Goal: Information Seeking & Learning: Find specific page/section

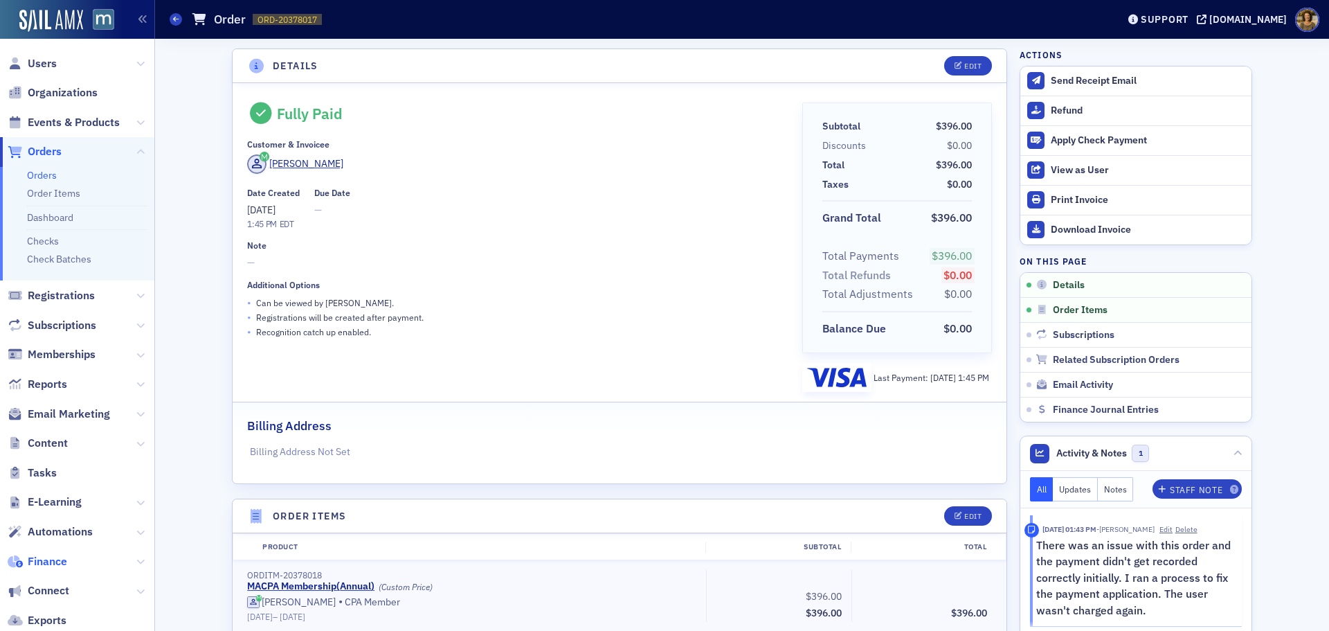
click at [58, 557] on span "Finance" at bounding box center [47, 561] width 39 height 15
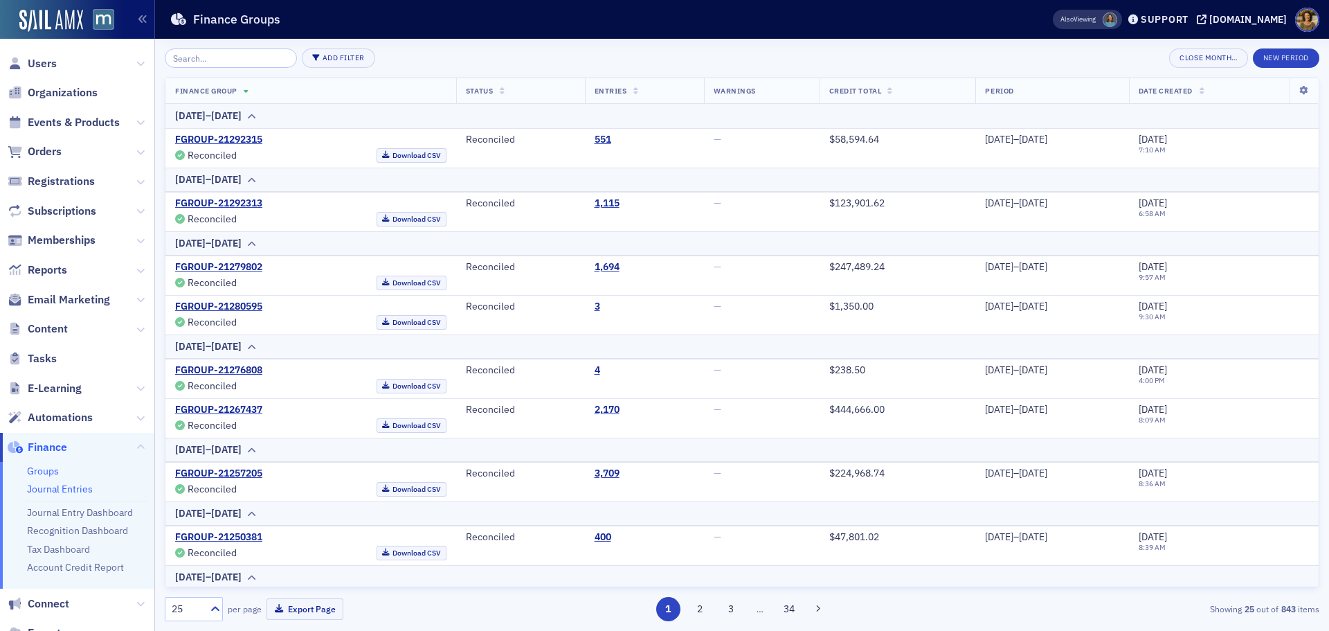
click at [66, 485] on link "Journal Entries" at bounding box center [60, 488] width 66 height 12
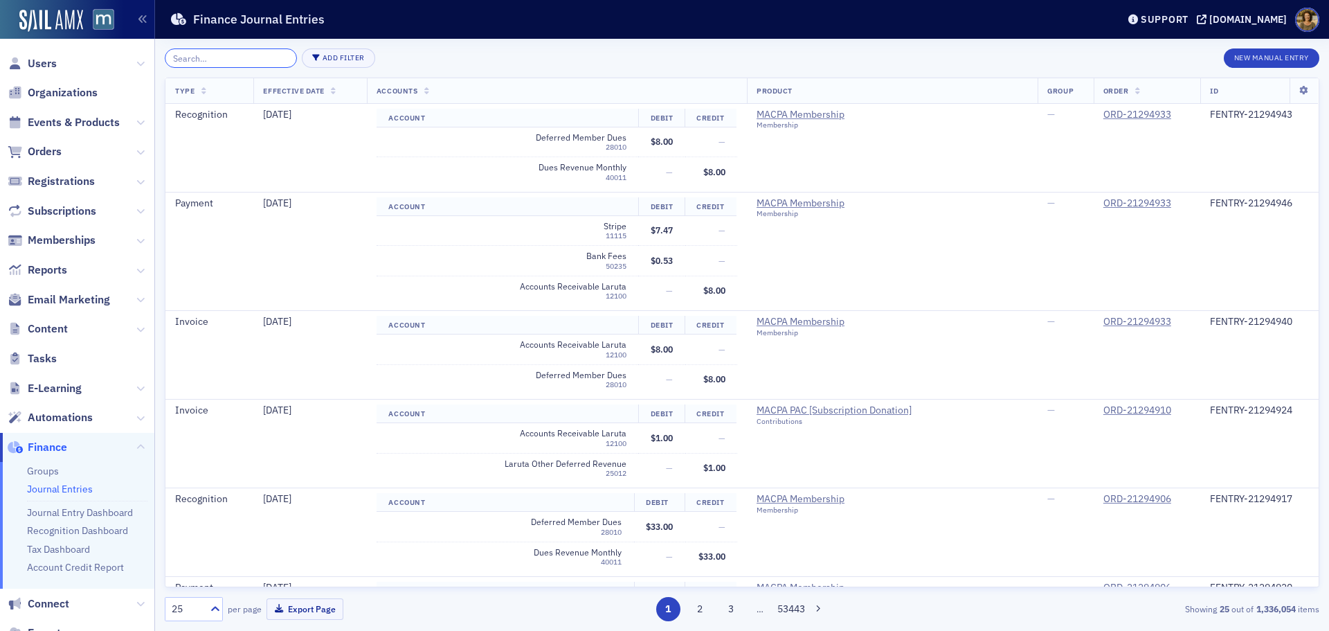
click at [257, 60] on input "search" at bounding box center [231, 57] width 132 height 19
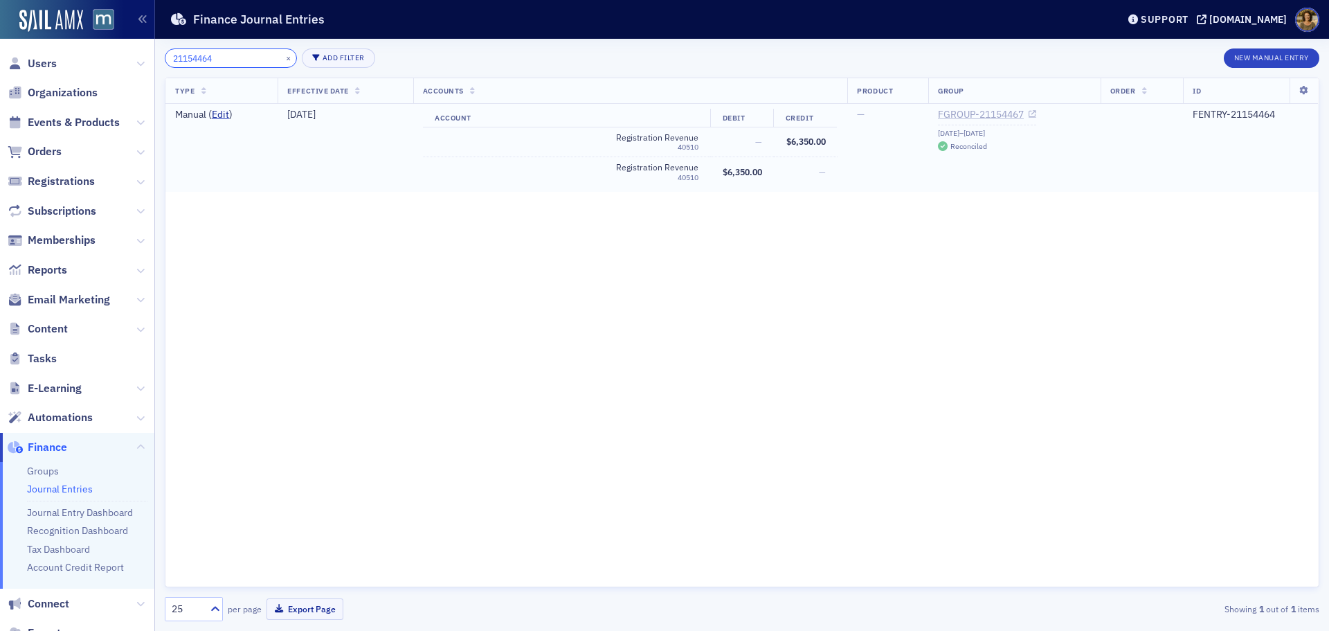
type input "21154464"
click at [988, 116] on link "FGROUP-21154467" at bounding box center [987, 115] width 98 height 12
click at [74, 118] on span "Events & Products" at bounding box center [74, 122] width 92 height 15
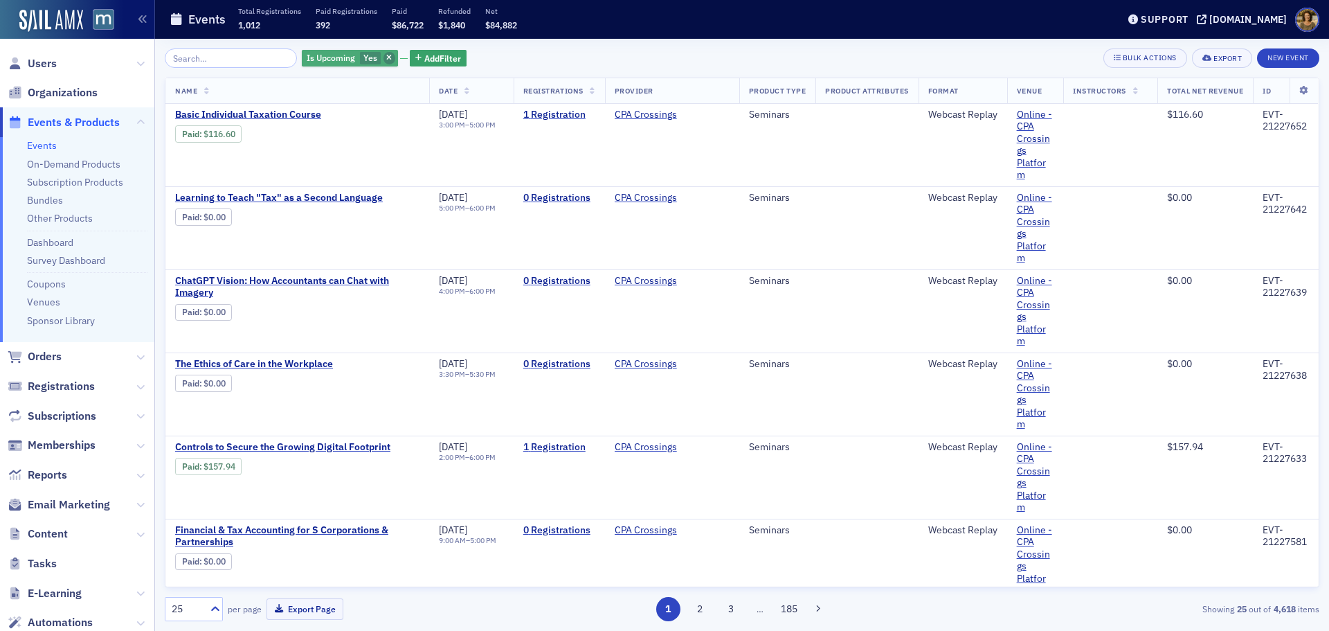
click at [386, 59] on icon "button" at bounding box center [389, 59] width 6 height 8
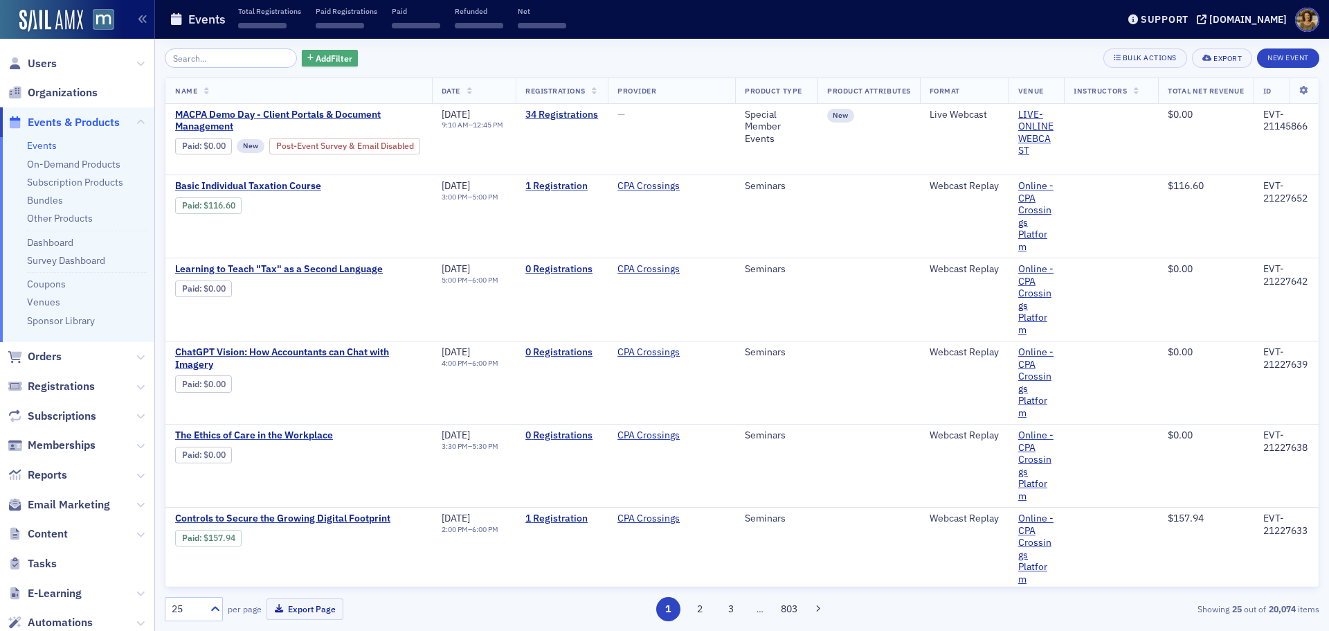
click at [316, 58] on span "Add Filter" at bounding box center [334, 58] width 37 height 12
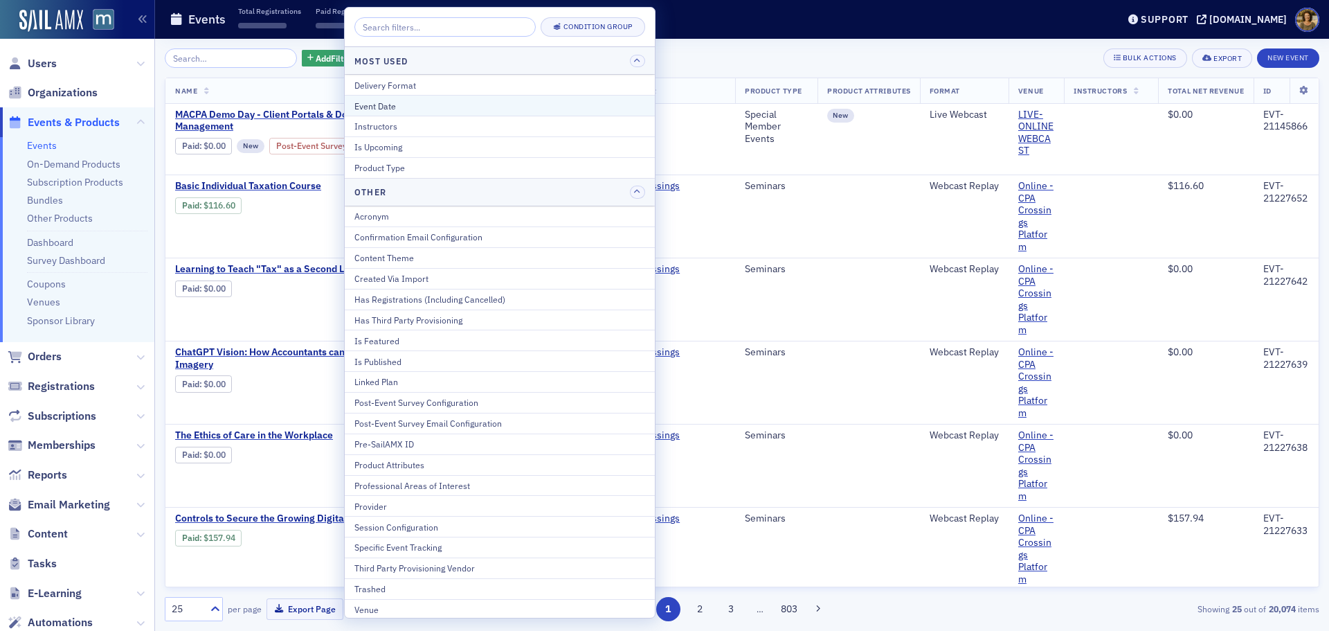
click at [373, 102] on div "Event Date" at bounding box center [499, 106] width 291 height 12
select select "8"
select select "2025"
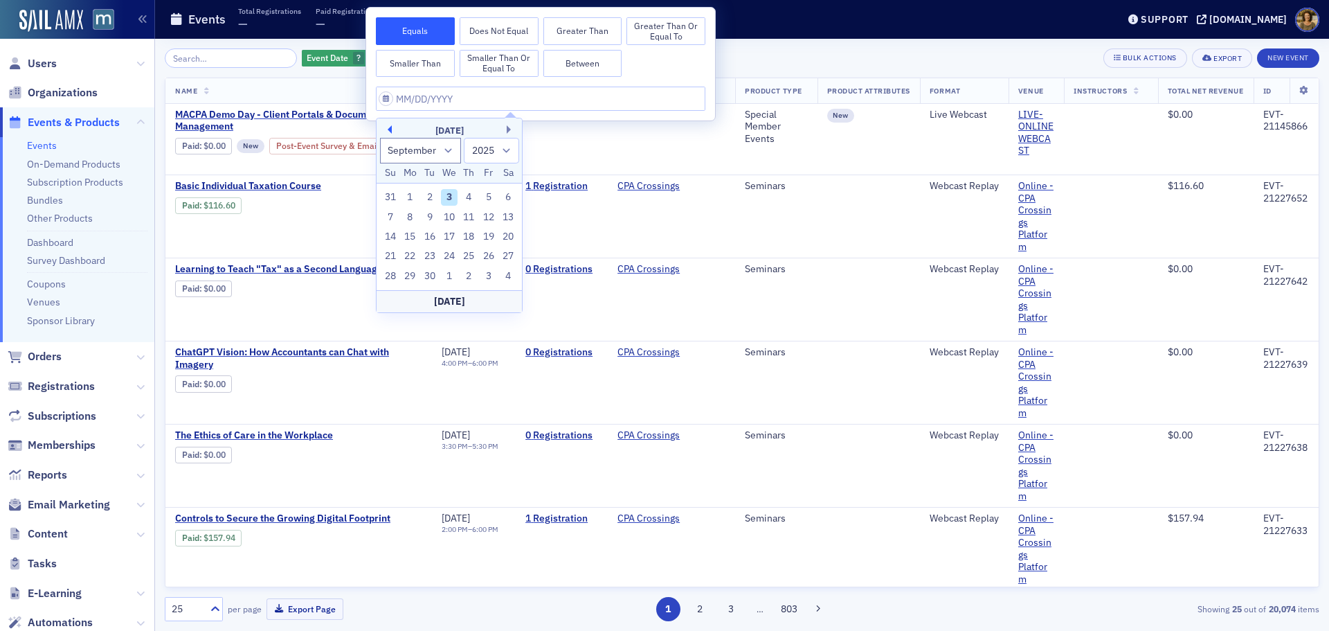
click at [390, 128] on button "Previous Month" at bounding box center [387, 129] width 8 height 8
select select "5"
click at [450, 258] on div "25" at bounding box center [449, 256] width 17 height 17
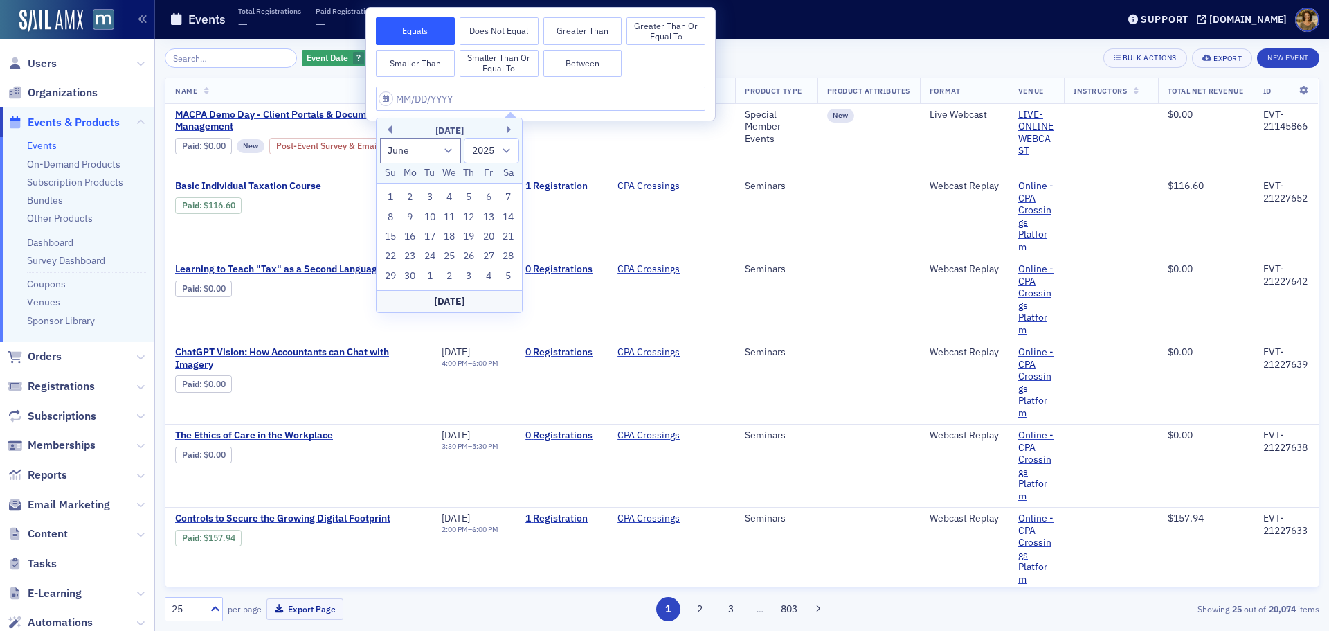
type input "[DATE]"
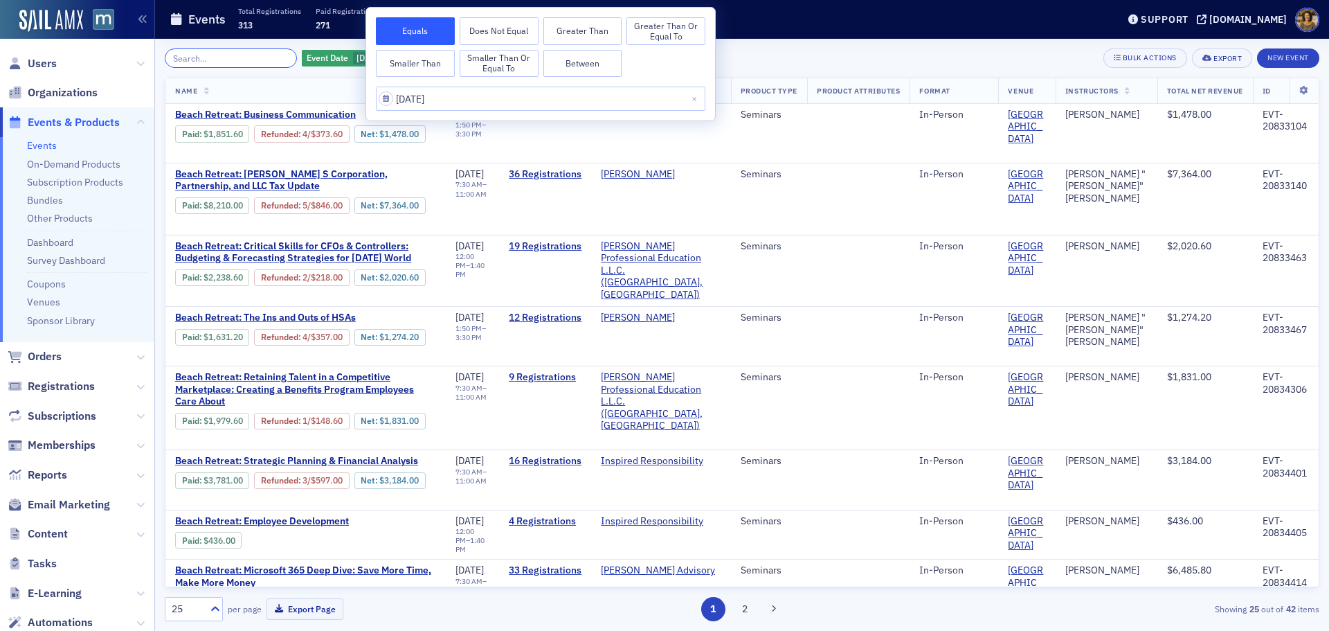
click at [247, 57] on input "search" at bounding box center [231, 57] width 132 height 19
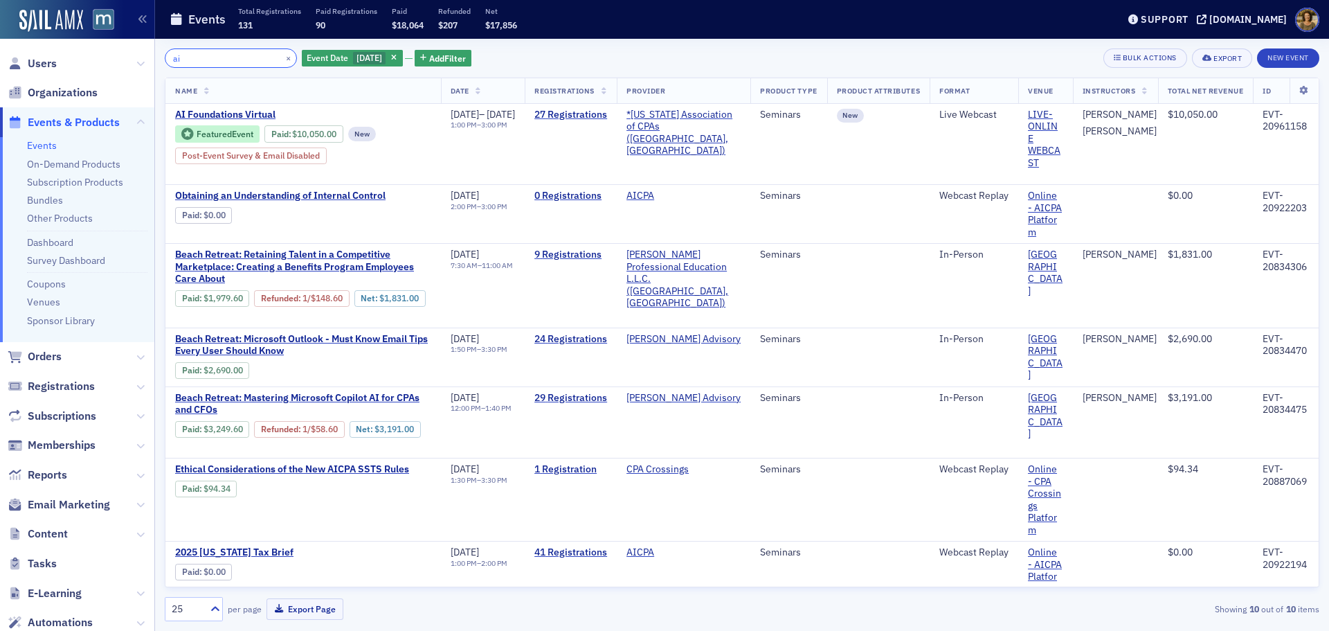
type input "ai"
click at [282, 134] on link "Paid" at bounding box center [279, 134] width 17 height 10
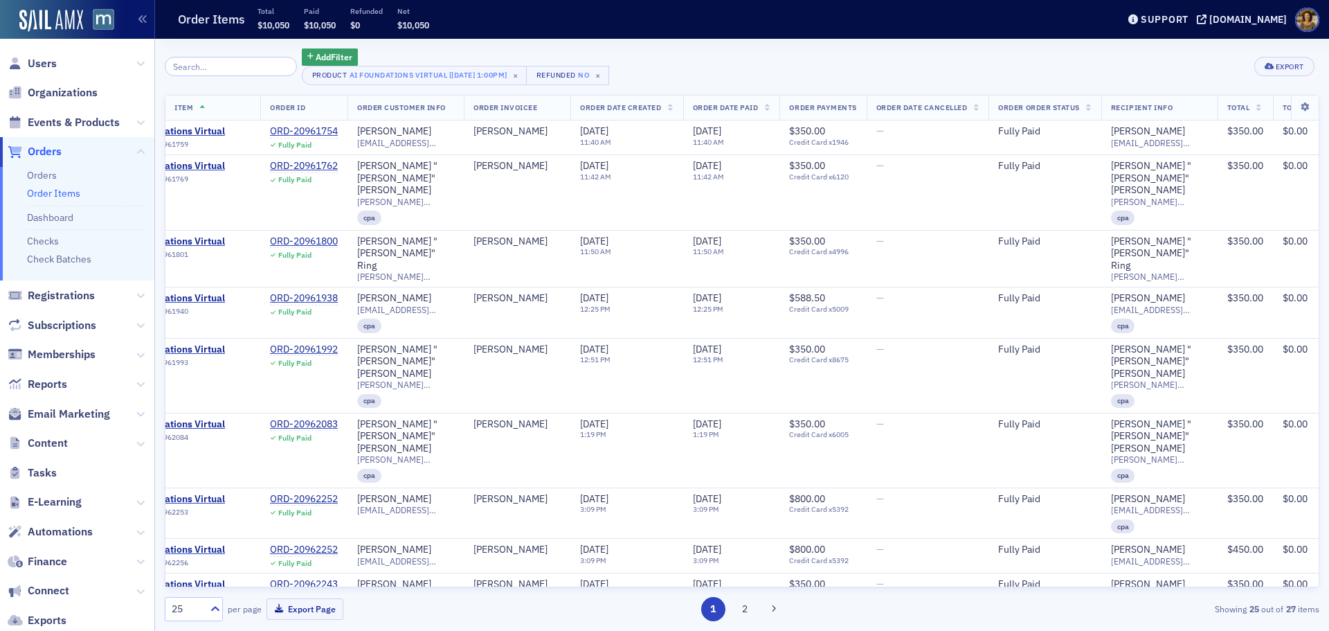
scroll to position [0, 89]
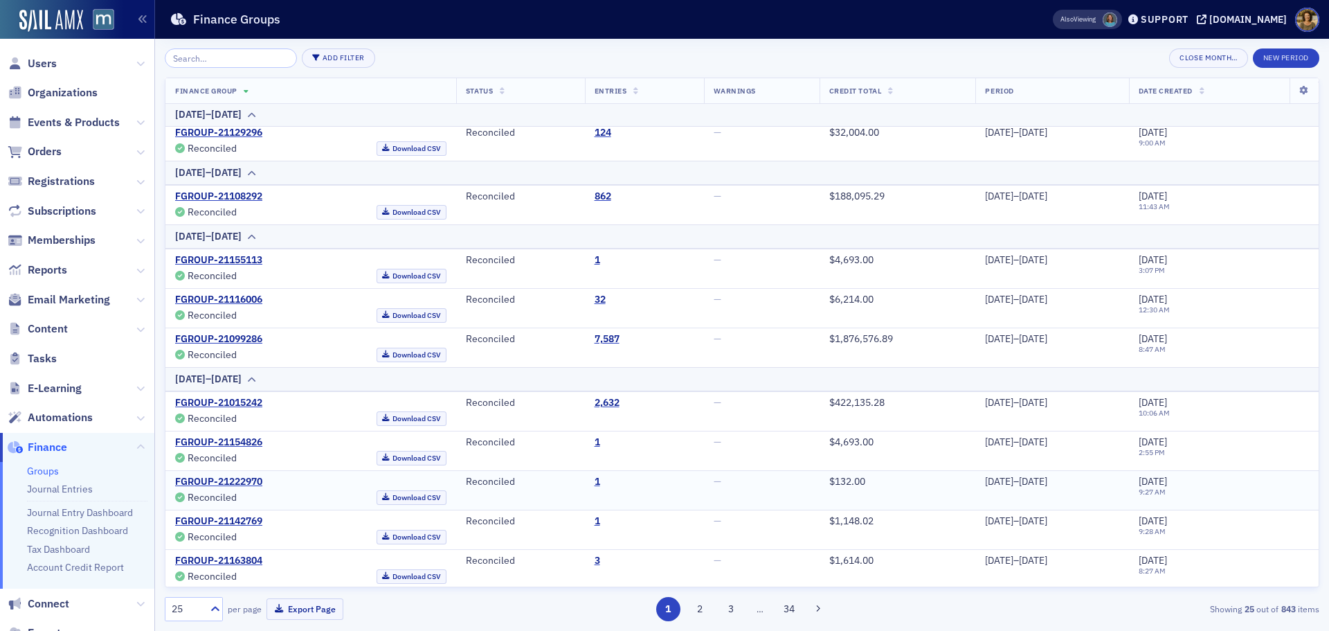
scroll to position [819, 0]
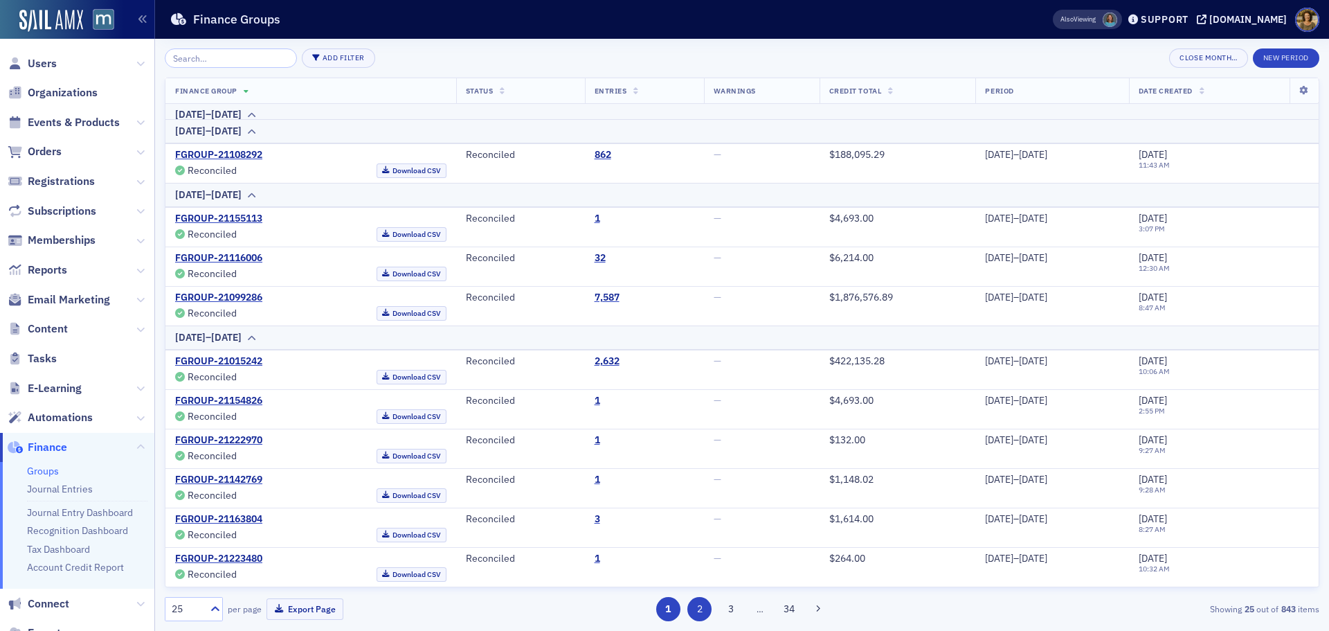
click at [692, 605] on button "2" at bounding box center [699, 609] width 24 height 24
